Goal: Task Accomplishment & Management: Manage account settings

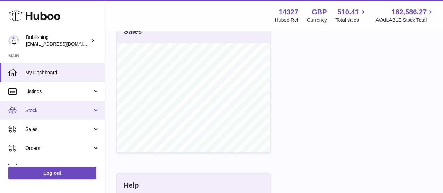
scroll to position [70, 0]
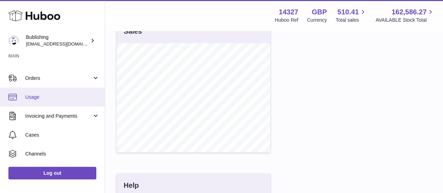
click at [41, 99] on span "Usage" at bounding box center [62, 97] width 74 height 7
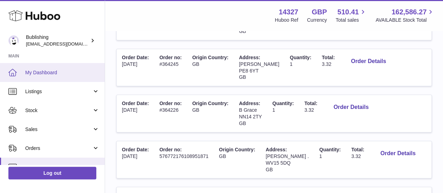
scroll to position [165, 0]
